Goal: Feedback & Contribution: Leave review/rating

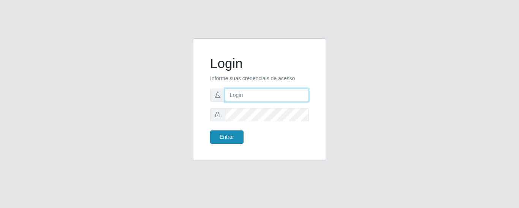
type input "precobom@rejane"
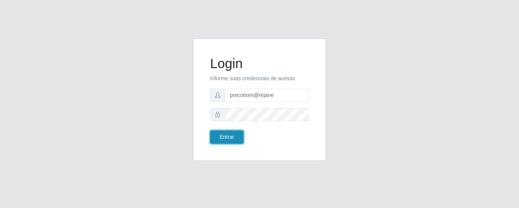
click at [229, 140] on button "Entrar" at bounding box center [226, 136] width 33 height 13
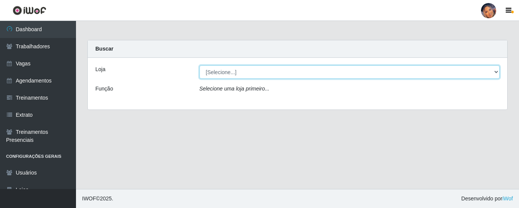
click at [250, 70] on select "[Selecione...] Supermercado Preço Bom" at bounding box center [349, 71] width 301 height 13
select select "169"
click at [199, 65] on select "[Selecione...] Supermercado Preço Bom" at bounding box center [349, 71] width 301 height 13
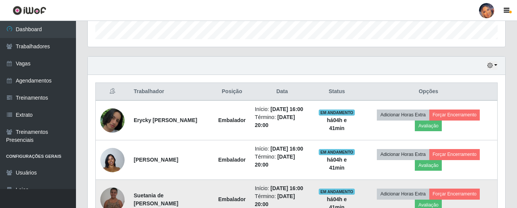
scroll to position [304, 0]
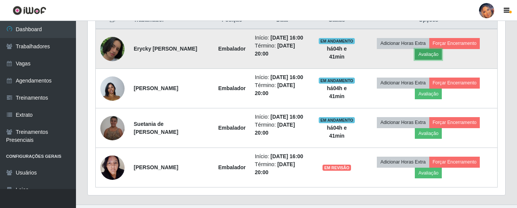
click at [438, 52] on button "Avaliação" at bounding box center [428, 54] width 27 height 11
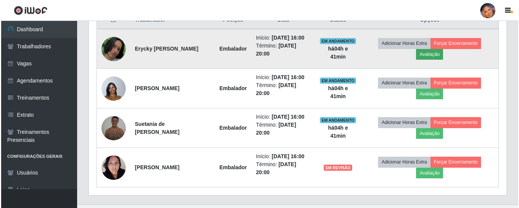
scroll to position [158, 414]
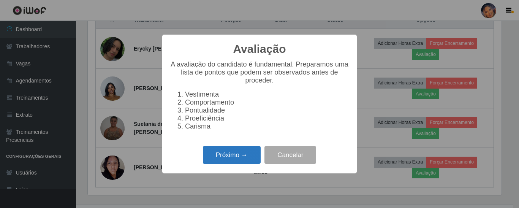
drag, startPoint x: 240, startPoint y: 155, endPoint x: 241, endPoint y: 151, distance: 4.1
click at [241, 151] on button "Próximo →" at bounding box center [232, 155] width 58 height 18
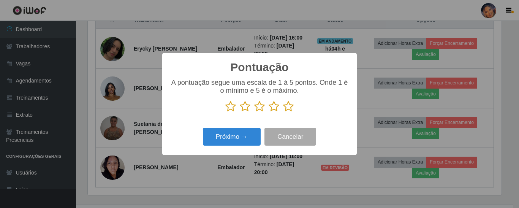
click at [285, 106] on icon at bounding box center [288, 106] width 11 height 11
click at [283, 112] on input "radio" at bounding box center [283, 112] width 0 height 0
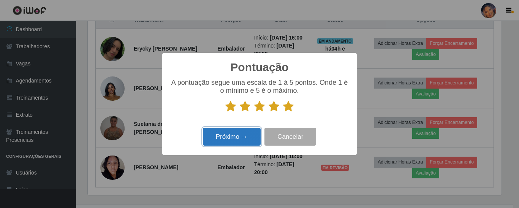
click at [246, 132] on button "Próximo →" at bounding box center [232, 137] width 58 height 18
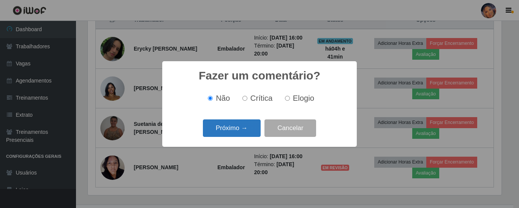
click at [248, 125] on button "Próximo →" at bounding box center [232, 128] width 58 height 18
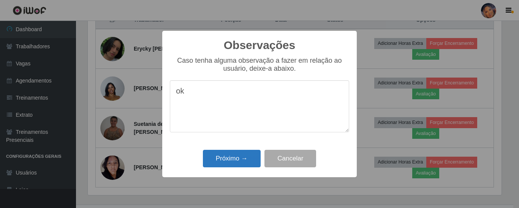
type textarea "ok"
click at [236, 161] on button "Próximo →" at bounding box center [232, 159] width 58 height 18
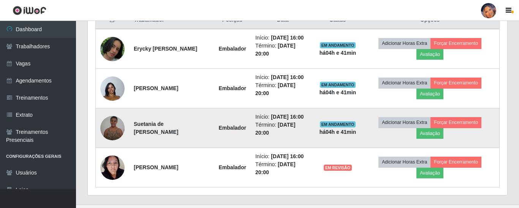
scroll to position [158, 418]
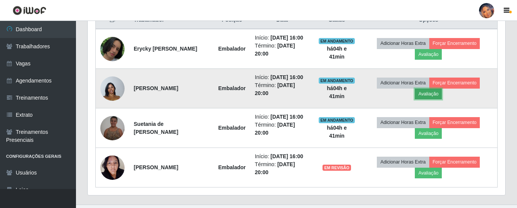
click at [437, 93] on button "Avaliação" at bounding box center [428, 94] width 27 height 11
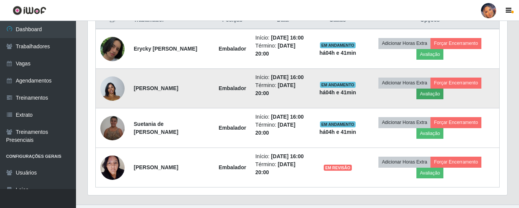
scroll to position [158, 414]
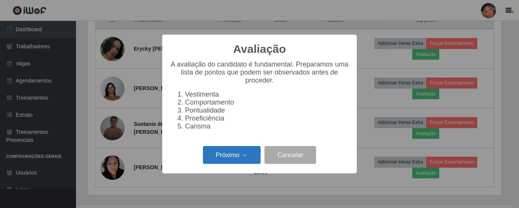
click at [225, 158] on button "Próximo →" at bounding box center [232, 155] width 58 height 18
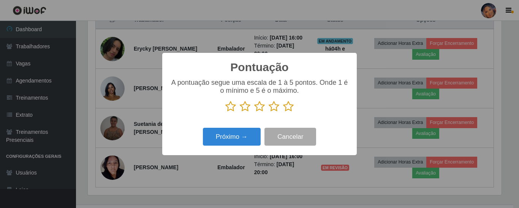
scroll to position [379750, 379494]
click at [286, 108] on icon at bounding box center [288, 106] width 11 height 11
click at [283, 112] on input "radio" at bounding box center [283, 112] width 0 height 0
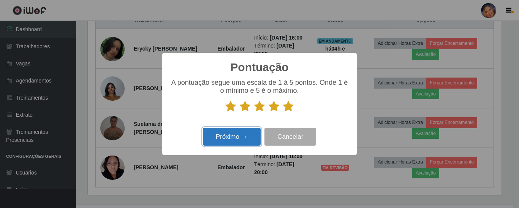
click at [231, 141] on button "Próximo →" at bounding box center [232, 137] width 58 height 18
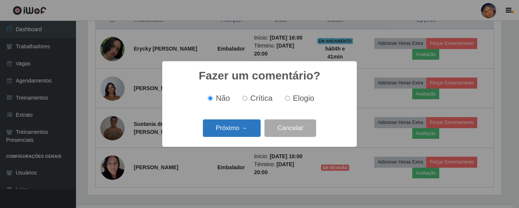
click at [237, 131] on button "Próximo →" at bounding box center [232, 128] width 58 height 18
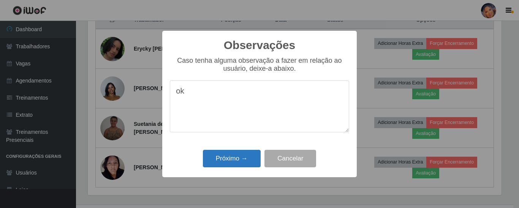
type textarea "ok"
click at [225, 162] on button "Próximo →" at bounding box center [232, 159] width 58 height 18
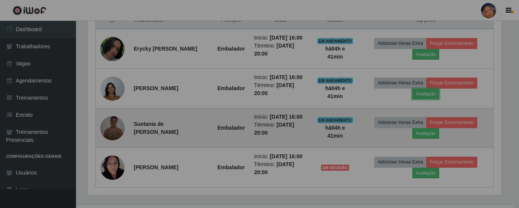
scroll to position [158, 418]
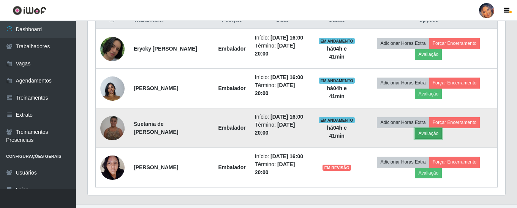
click at [430, 133] on button "Avaliação" at bounding box center [428, 133] width 27 height 11
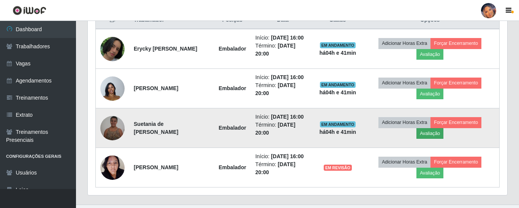
scroll to position [158, 414]
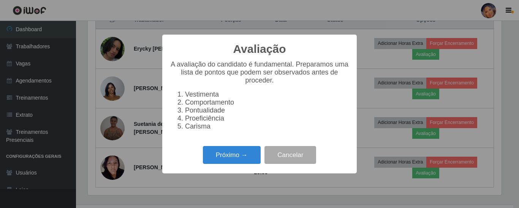
drag, startPoint x: 236, startPoint y: 156, endPoint x: 266, endPoint y: 131, distance: 39.1
click at [247, 149] on div "Próximo → Cancelar" at bounding box center [259, 155] width 179 height 22
drag, startPoint x: 248, startPoint y: 155, endPoint x: 267, endPoint y: 125, distance: 34.9
click at [252, 149] on div "Próximo → Cancelar" at bounding box center [259, 155] width 179 height 22
click at [236, 155] on button "Próximo →" at bounding box center [232, 155] width 58 height 18
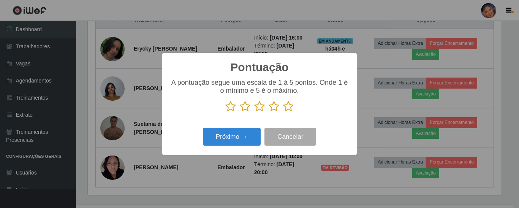
scroll to position [379750, 379494]
click at [287, 104] on icon at bounding box center [288, 106] width 11 height 11
click at [283, 112] on input "radio" at bounding box center [283, 112] width 0 height 0
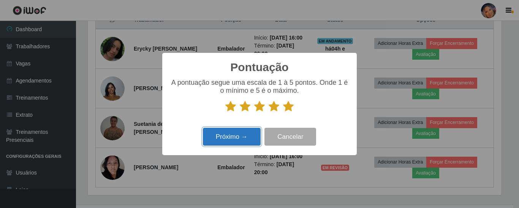
click at [247, 137] on button "Próximo →" at bounding box center [232, 137] width 58 height 18
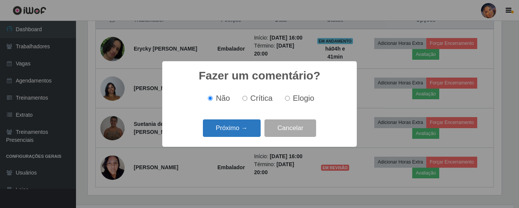
click at [247, 133] on button "Próximo →" at bounding box center [232, 128] width 58 height 18
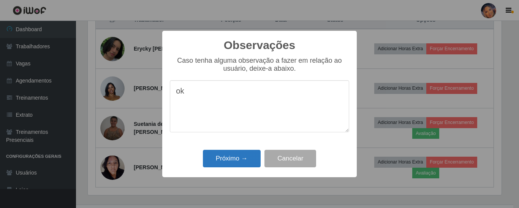
type textarea "ok"
click at [241, 158] on button "Próximo →" at bounding box center [232, 159] width 58 height 18
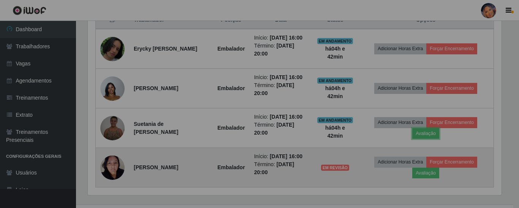
scroll to position [158, 418]
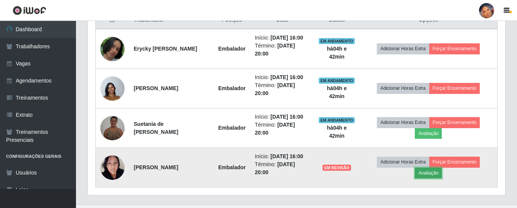
click at [435, 174] on button "Avaliação" at bounding box center [428, 173] width 27 height 11
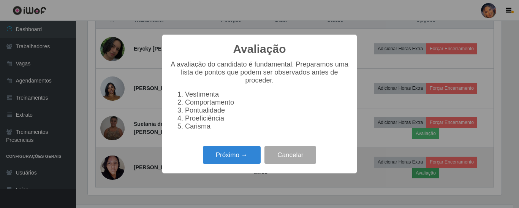
scroll to position [158, 414]
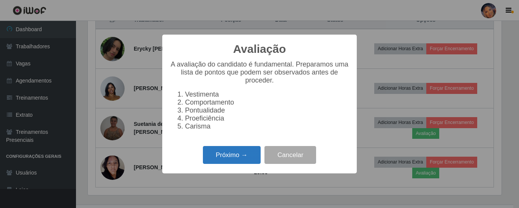
click at [240, 155] on button "Próximo →" at bounding box center [232, 155] width 58 height 18
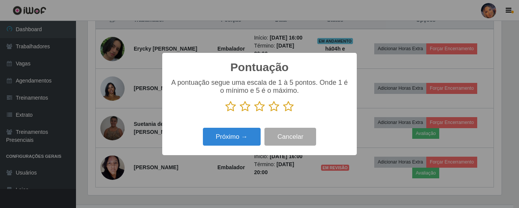
scroll to position [379750, 379494]
drag, startPoint x: 288, startPoint y: 106, endPoint x: 237, endPoint y: 136, distance: 58.9
click at [285, 109] on icon at bounding box center [288, 106] width 11 height 11
click at [283, 112] on input "radio" at bounding box center [283, 112] width 0 height 0
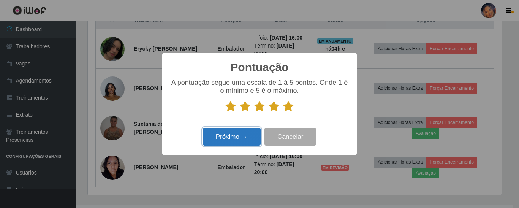
click at [226, 141] on button "Próximo →" at bounding box center [232, 137] width 58 height 18
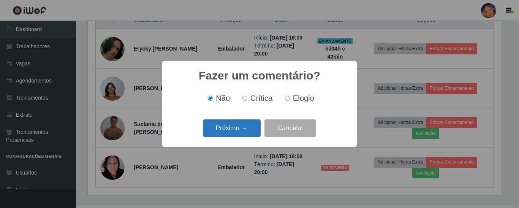
click at [227, 132] on button "Próximo →" at bounding box center [232, 128] width 58 height 18
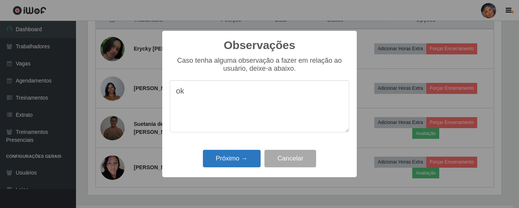
type textarea "ok"
click at [225, 158] on button "Próximo →" at bounding box center [232, 159] width 58 height 18
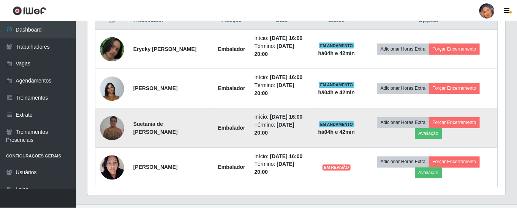
scroll to position [158, 418]
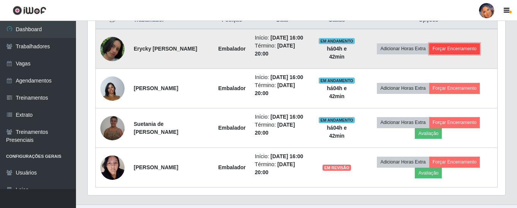
click at [445, 46] on button "Forçar Encerramento" at bounding box center [454, 48] width 51 height 11
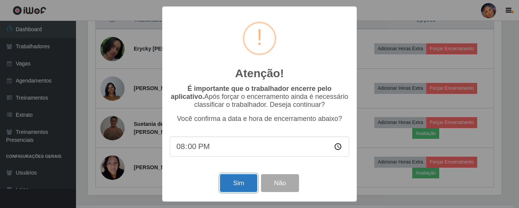
click at [245, 181] on button "Sim" at bounding box center [238, 183] width 37 height 18
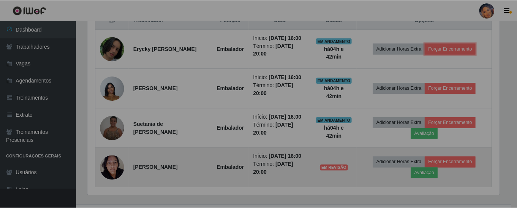
scroll to position [0, 0]
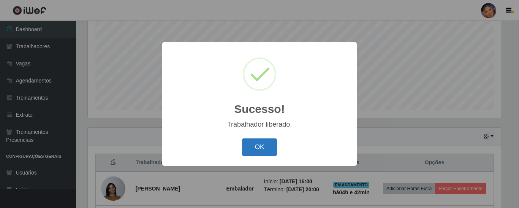
click at [259, 143] on button "OK" at bounding box center [259, 147] width 35 height 18
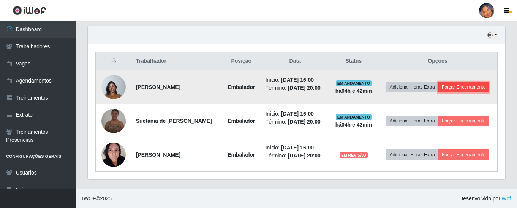
click at [473, 86] on button "Forçar Encerramento" at bounding box center [463, 87] width 51 height 11
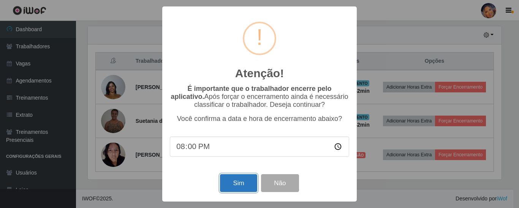
click at [236, 184] on button "Sim" at bounding box center [238, 183] width 37 height 18
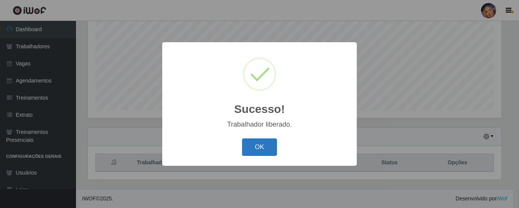
click at [266, 144] on button "OK" at bounding box center [259, 147] width 35 height 18
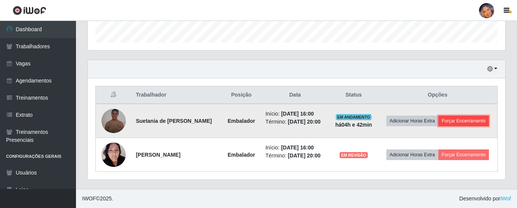
click at [466, 120] on button "Forçar Encerramento" at bounding box center [463, 120] width 51 height 11
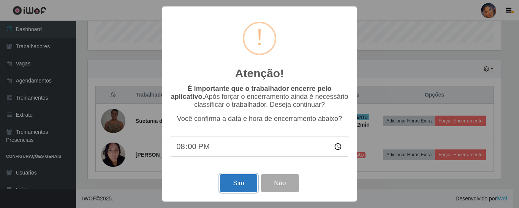
click at [235, 185] on button "Sim" at bounding box center [238, 183] width 37 height 18
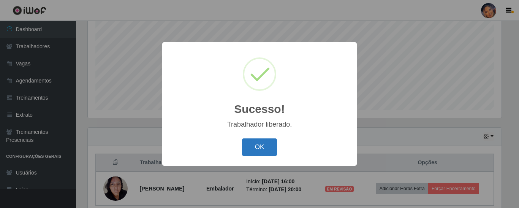
click at [261, 146] on button "OK" at bounding box center [259, 147] width 35 height 18
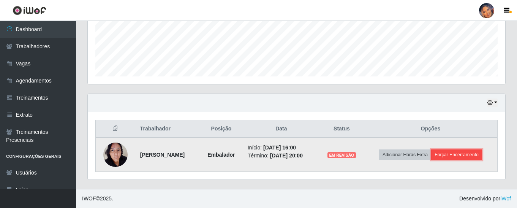
click at [463, 152] on button "Forçar Encerramento" at bounding box center [456, 154] width 51 height 11
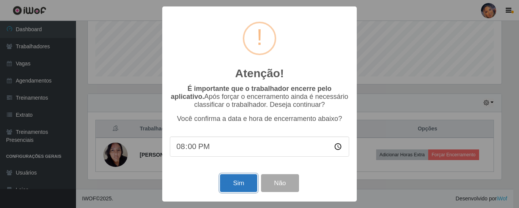
click at [236, 184] on button "Sim" at bounding box center [238, 183] width 37 height 18
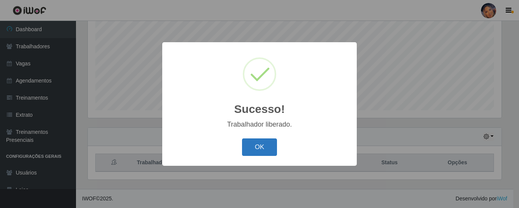
click at [258, 144] on button "OK" at bounding box center [259, 147] width 35 height 18
